Goal: Task Accomplishment & Management: Manage account settings

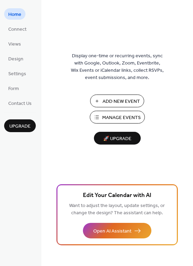
click at [121, 117] on span "Manage Events" at bounding box center [121, 117] width 39 height 7
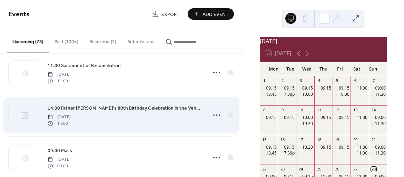
scroll to position [534, 0]
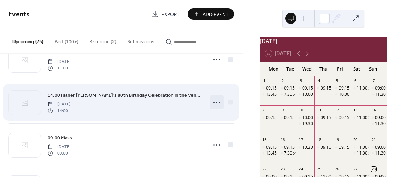
click at [214, 100] on icon at bounding box center [216, 102] width 11 height 11
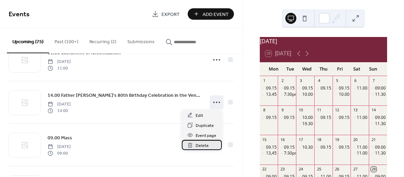
click at [201, 143] on span "Delete" at bounding box center [202, 145] width 13 height 7
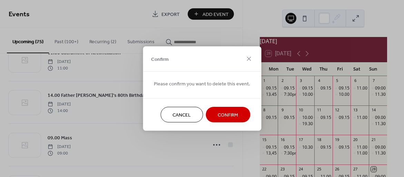
click at [219, 114] on span "Confirm" at bounding box center [228, 114] width 20 height 7
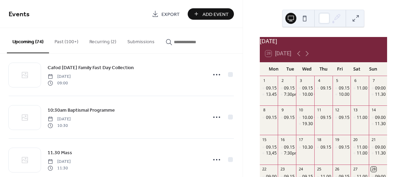
scroll to position [604, 0]
